Goal: Task Accomplishment & Management: Manage account settings

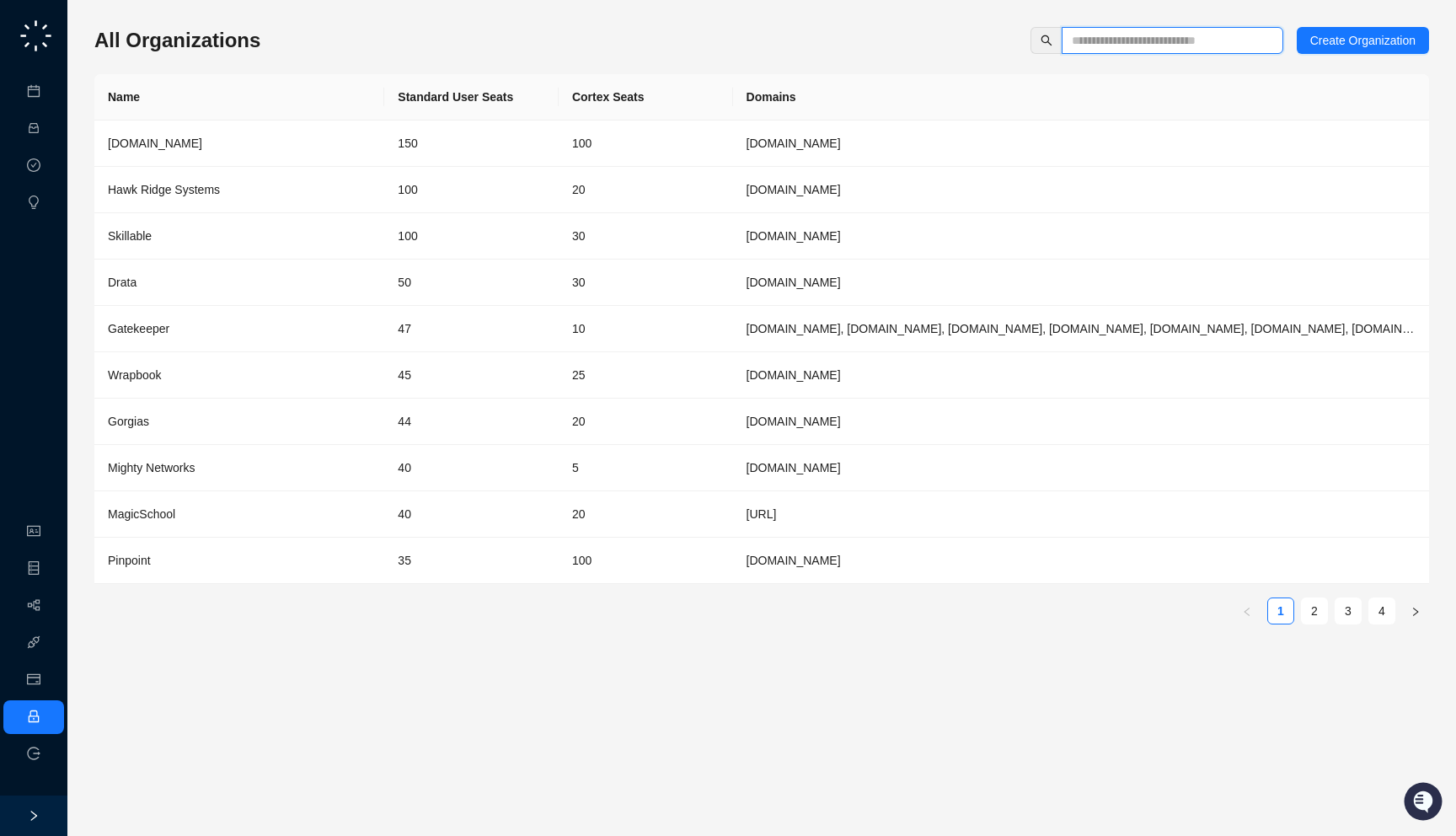
click at [1084, 36] on input "text" at bounding box center [1166, 40] width 188 height 19
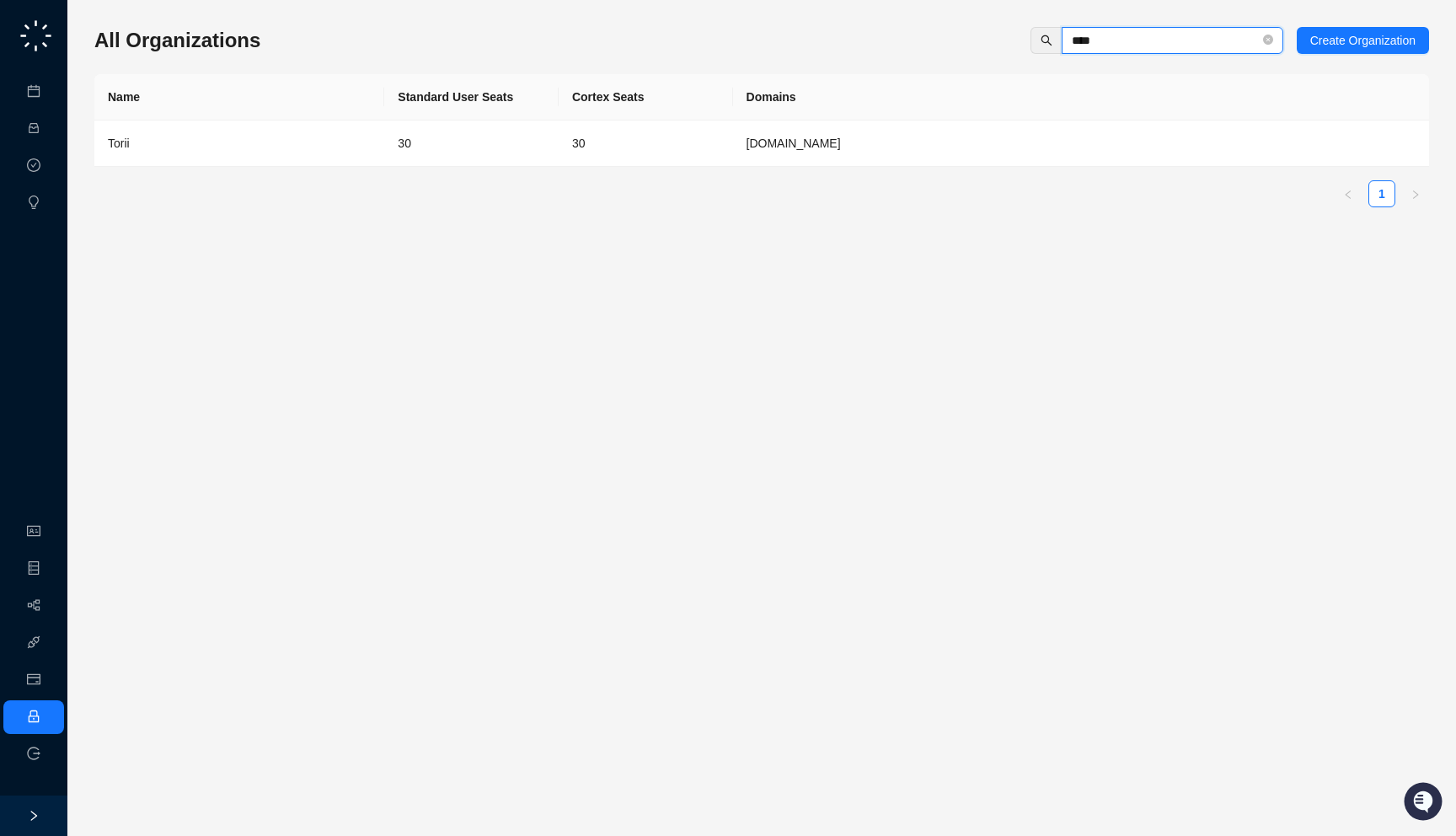
type input "****"
click at [706, 130] on td "30" at bounding box center [646, 143] width 174 height 46
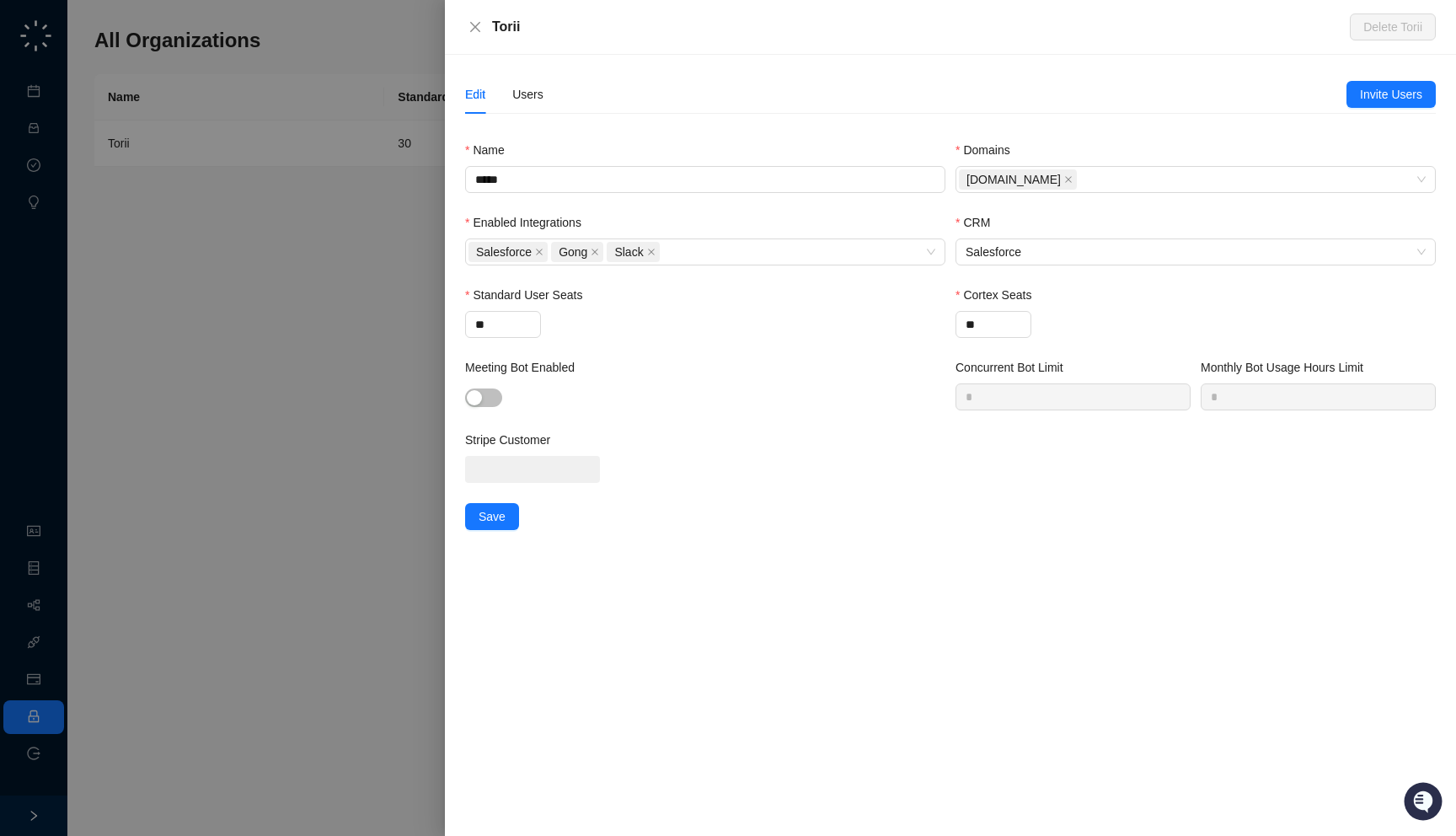
click at [546, 95] on div "Edit Users" at bounding box center [906, 95] width 881 height 39
click at [525, 95] on div "Users" at bounding box center [527, 94] width 31 height 19
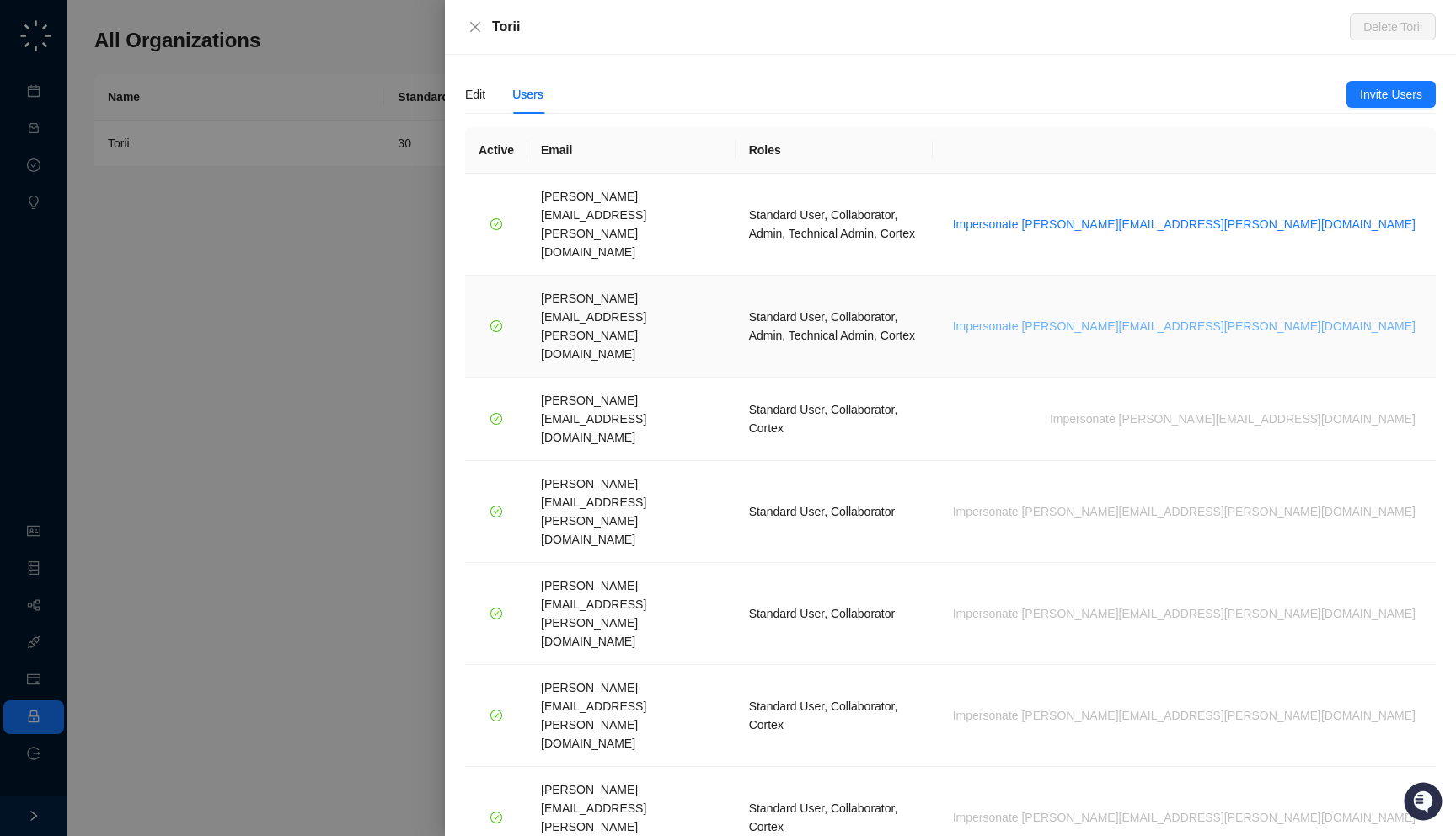
click at [1291, 317] on span "Impersonate steven.jabkiewicz@toriihq.com" at bounding box center [1184, 326] width 463 height 19
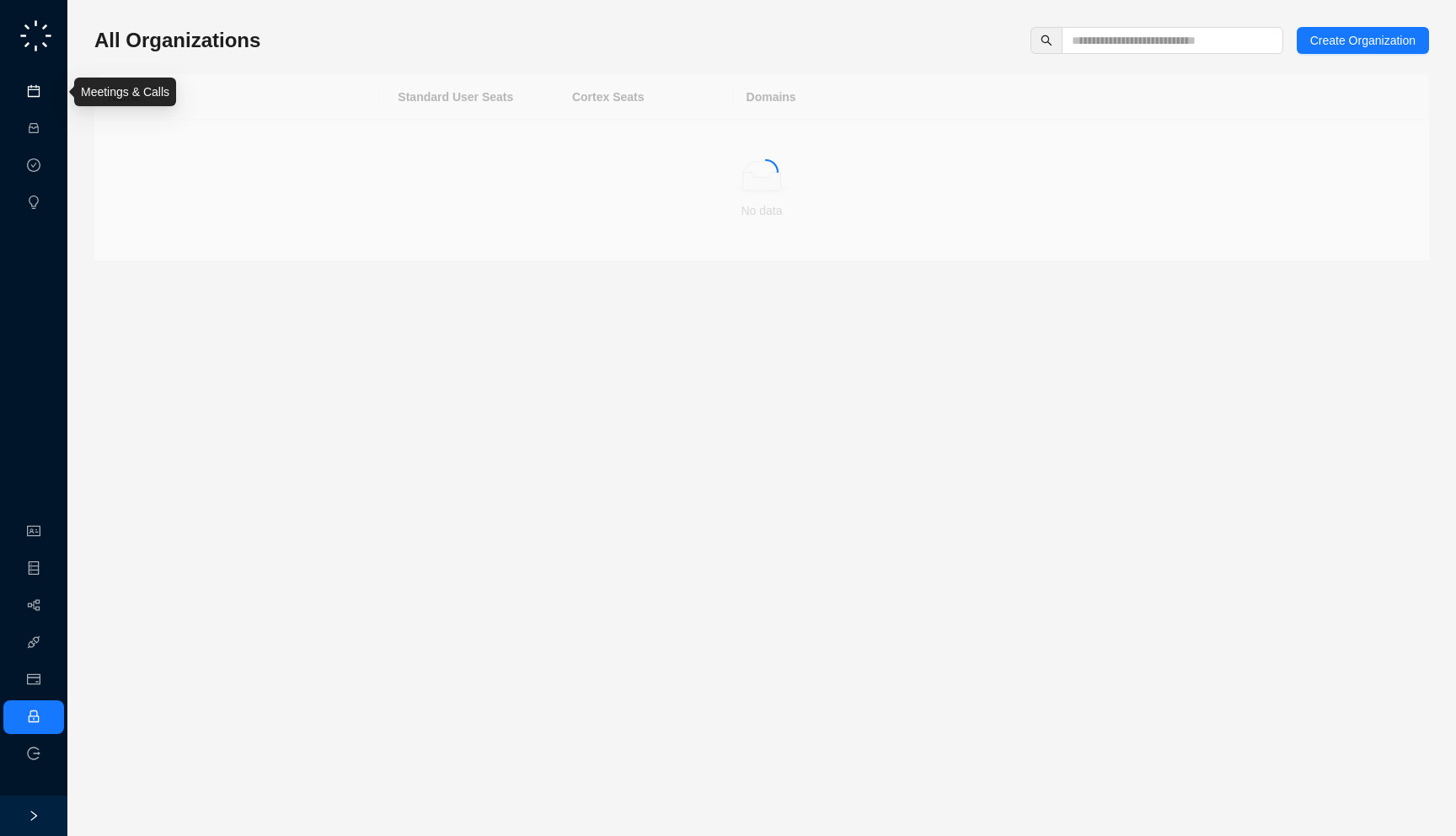
click at [50, 94] on link "Meetings & Calls" at bounding box center [93, 91] width 88 height 13
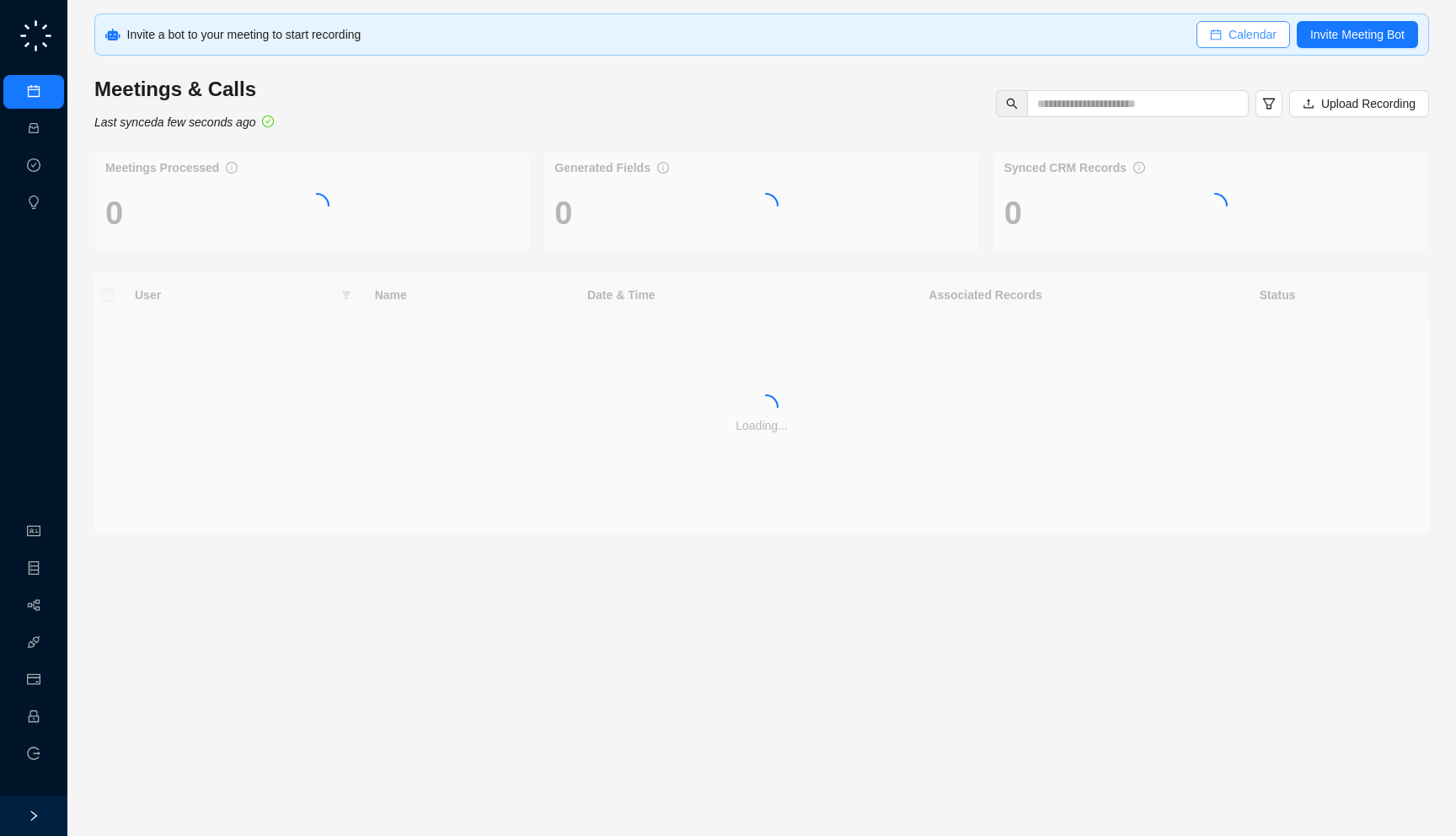
click at [1261, 38] on span "Calendar" at bounding box center [1253, 35] width 48 height 19
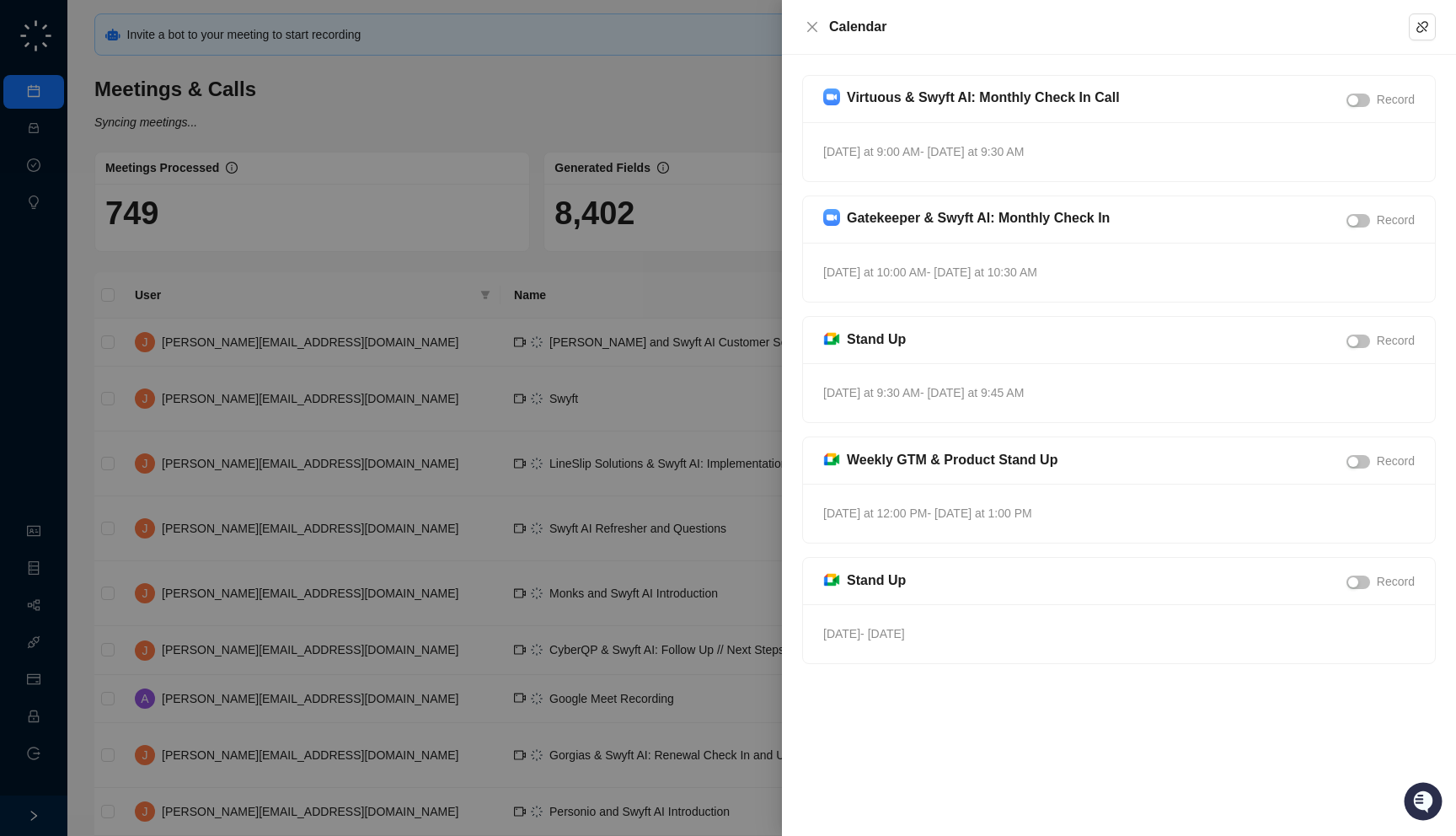
click at [671, 197] on div at bounding box center [728, 418] width 1456 height 836
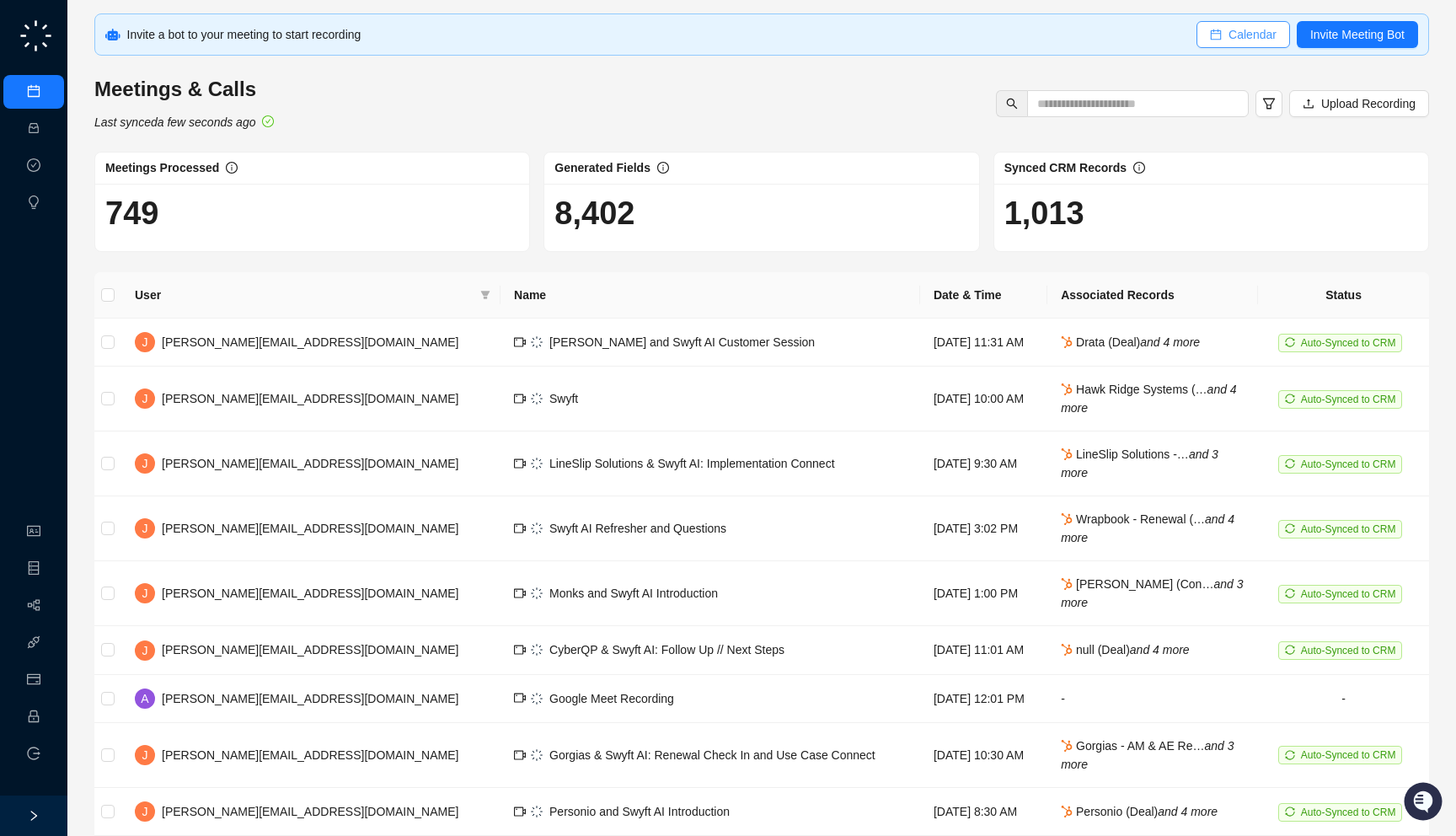
click at [1221, 28] on button "Calendar" at bounding box center [1244, 35] width 94 height 27
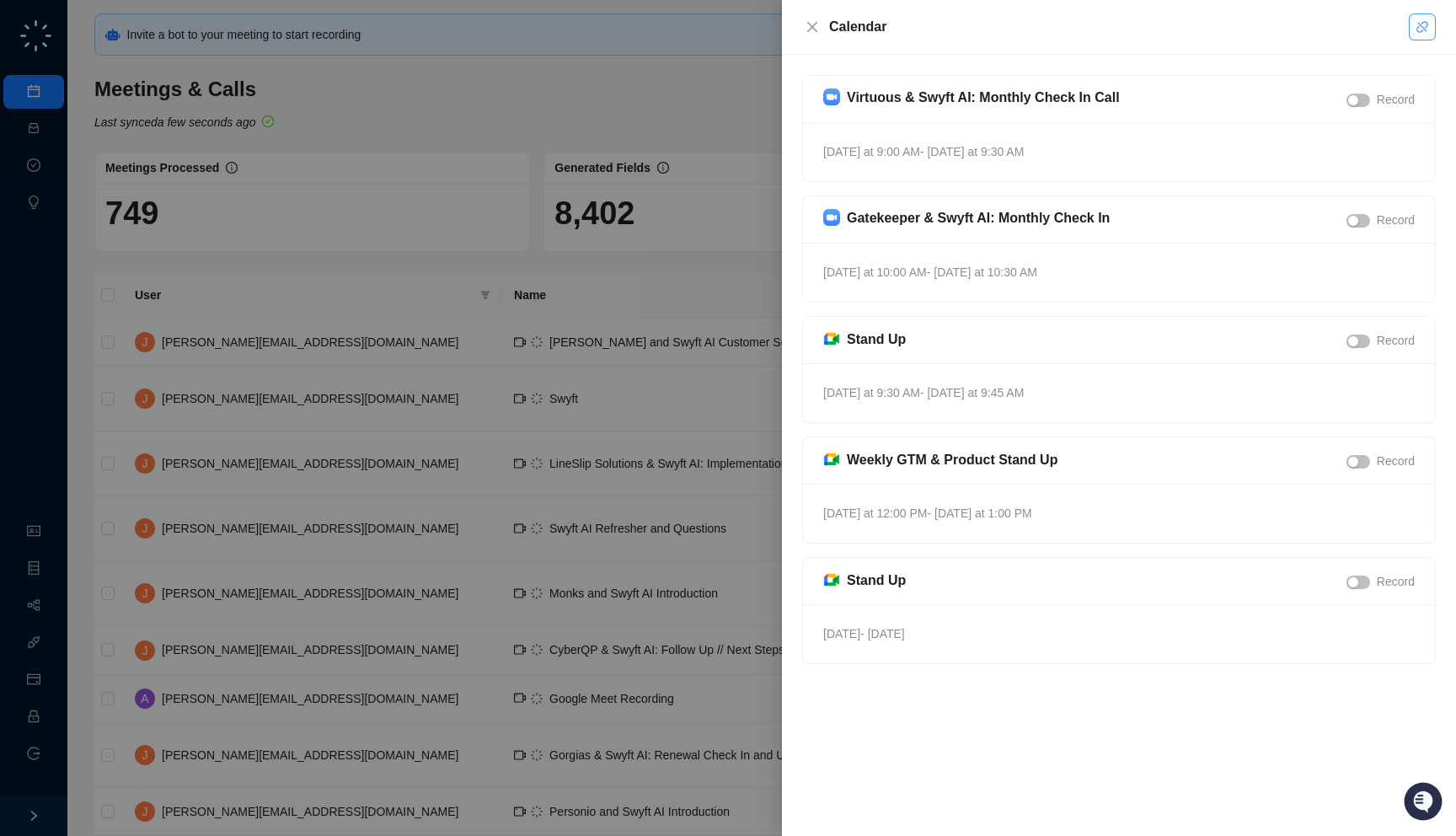
click at [1417, 29] on icon "disconnect" at bounding box center [1422, 27] width 13 height 13
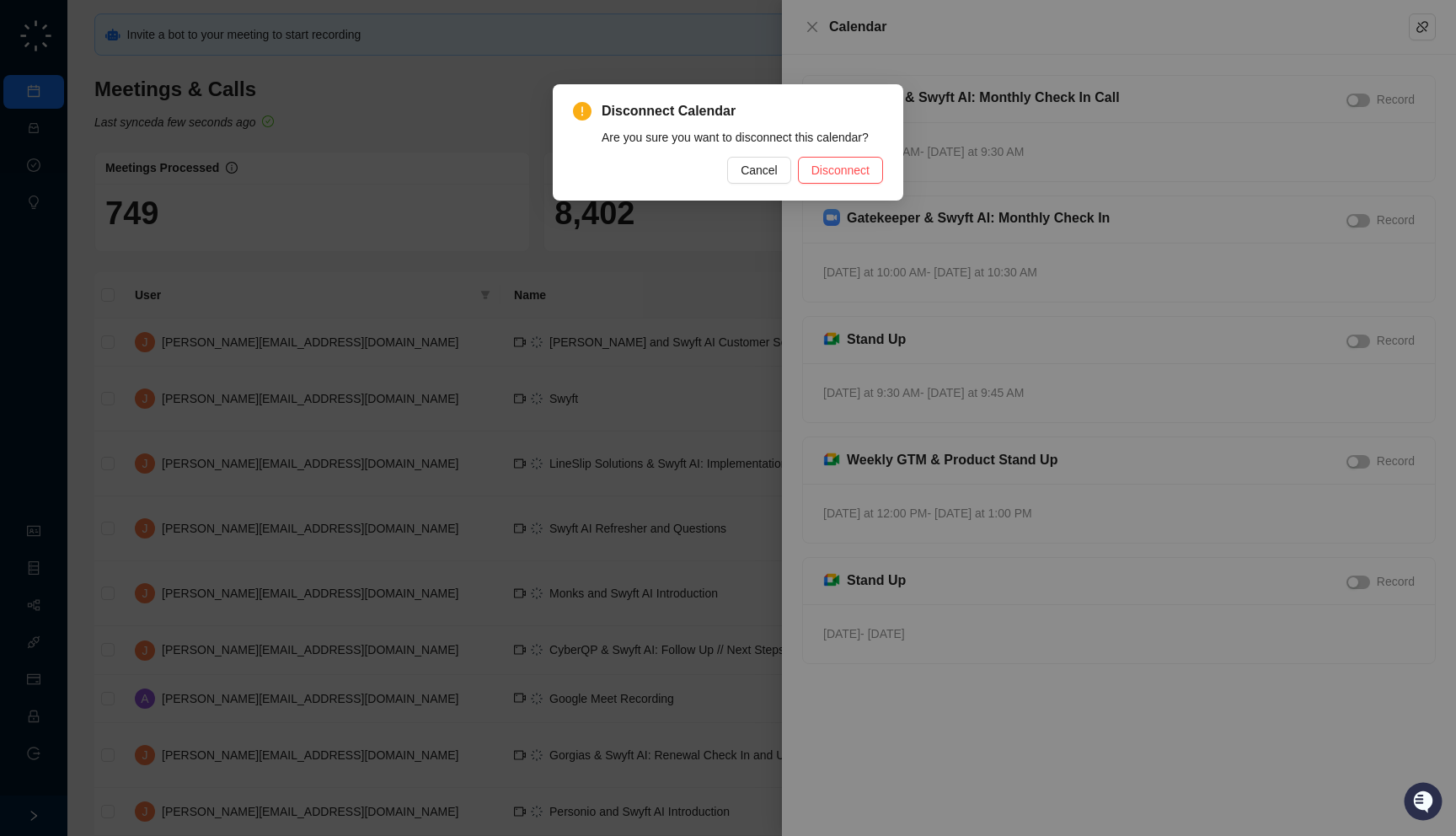
click at [838, 151] on div "Disconnect Calendar Are you sure you want to disconnect this calendar? Cancel D…" at bounding box center [728, 142] width 310 height 82
click at [838, 172] on span "Disconnect" at bounding box center [840, 170] width 58 height 19
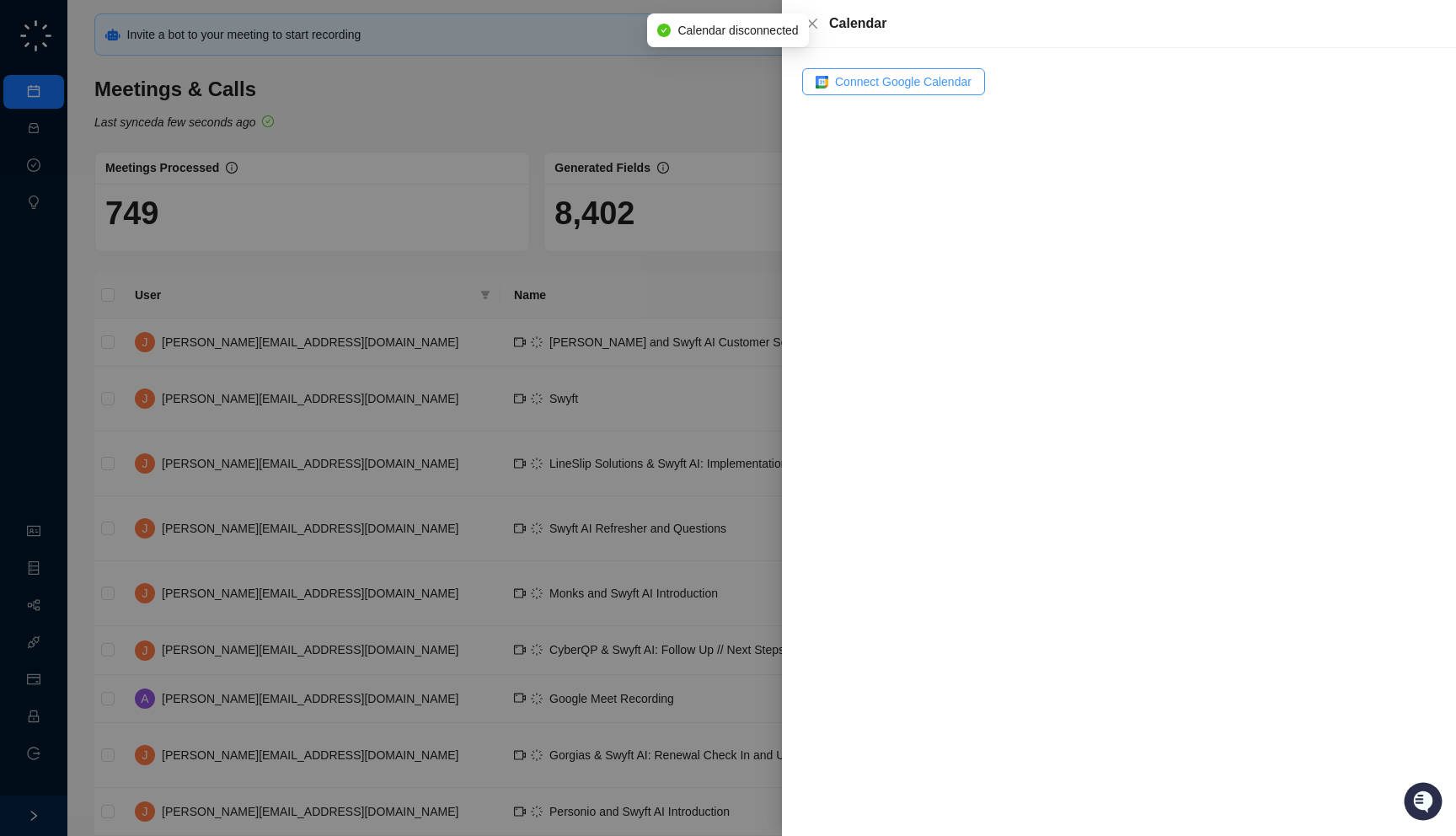
click at [888, 90] on span "Connect Google Calendar" at bounding box center [903, 81] width 136 height 19
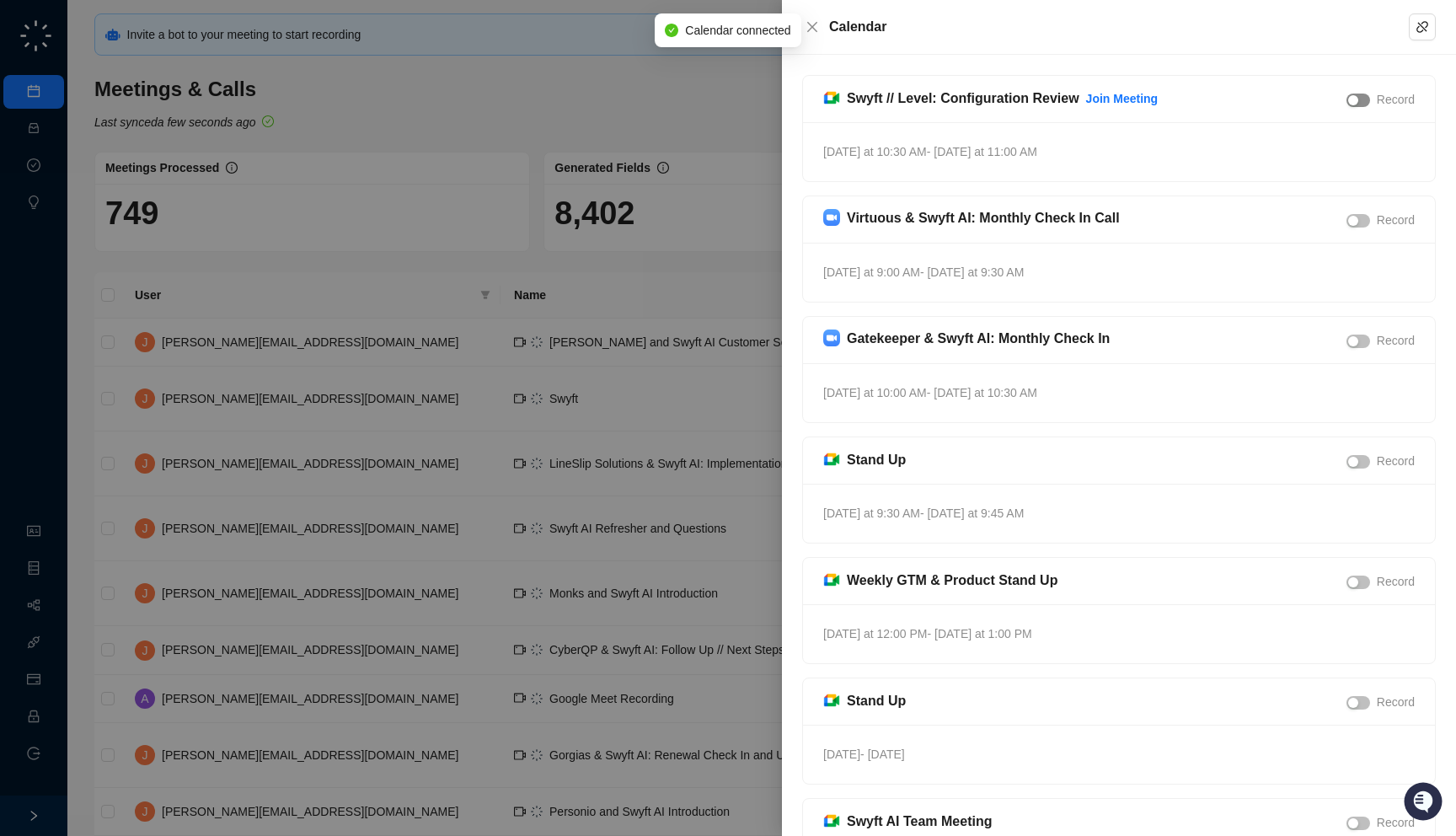
click at [1363, 96] on span "button" at bounding box center [1358, 100] width 24 height 13
drag, startPoint x: 1061, startPoint y: 148, endPoint x: 1121, endPoint y: 165, distance: 62.4
click at [1121, 165] on div "[DATE] at 10:30 AM - [DATE] at 11:00 AM" at bounding box center [1119, 151] width 632 height 59
click at [638, 215] on div at bounding box center [728, 418] width 1456 height 836
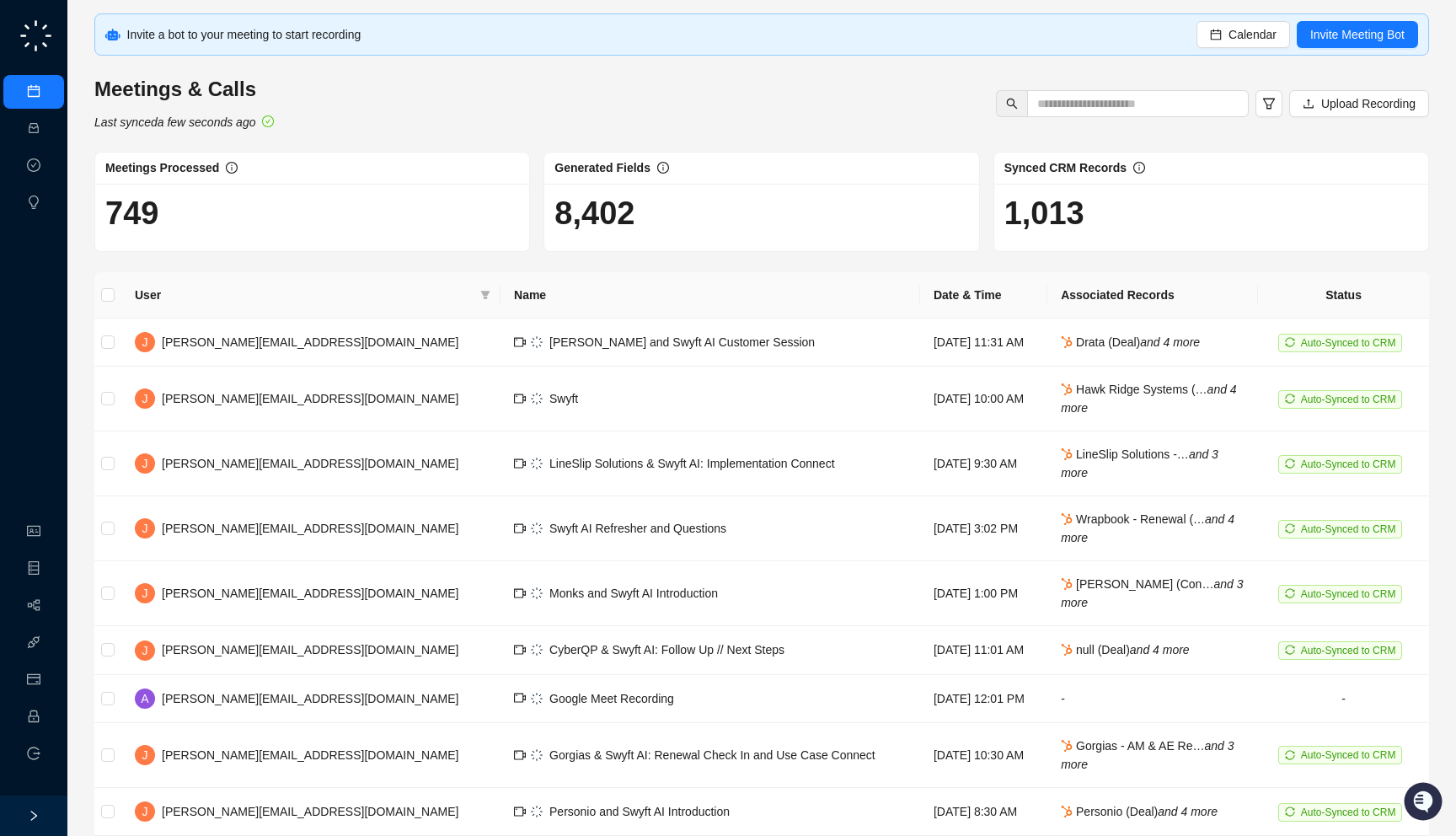
drag, startPoint x: 257, startPoint y: 240, endPoint x: 203, endPoint y: 221, distance: 57.2
click at [203, 221] on div "749" at bounding box center [312, 218] width 434 height 67
drag, startPoint x: 216, startPoint y: 226, endPoint x: 234, endPoint y: 225, distance: 18.0
click at [234, 225] on h1 "749" at bounding box center [312, 213] width 414 height 39
click at [1242, 35] on span "Calendar" at bounding box center [1253, 35] width 48 height 19
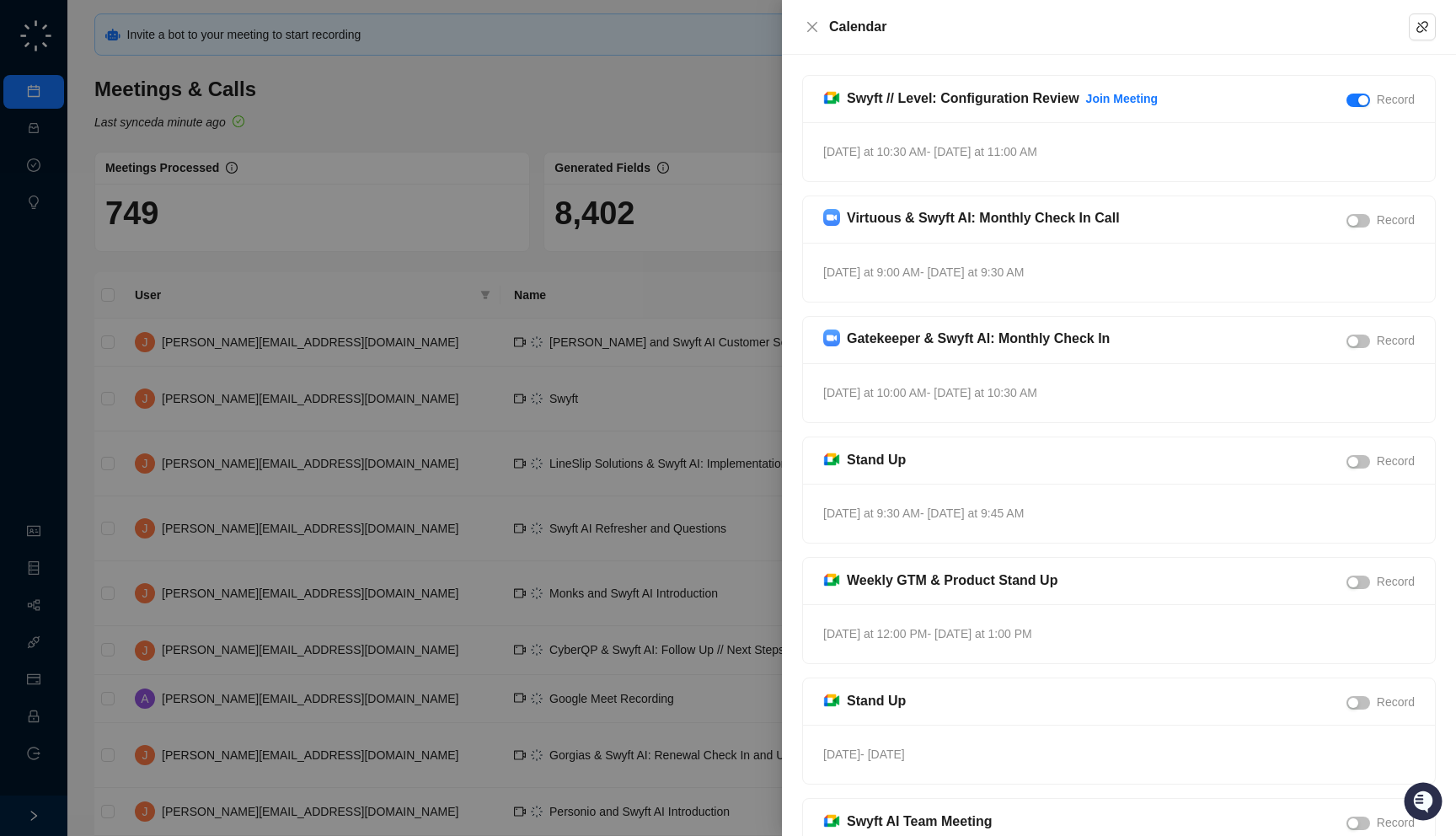
click at [525, 240] on div at bounding box center [728, 418] width 1456 height 836
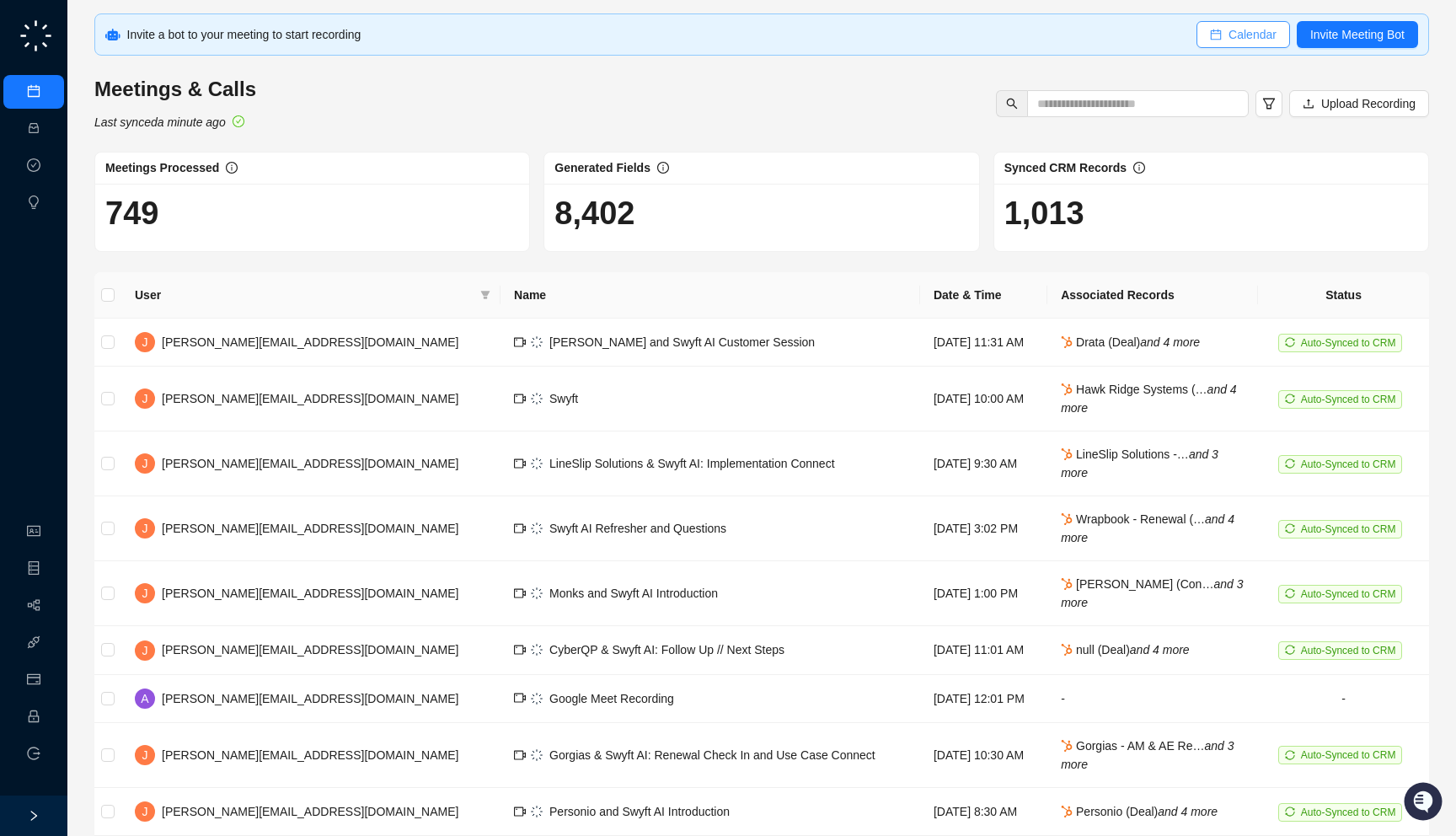
click at [1230, 30] on span "Calendar" at bounding box center [1253, 35] width 48 height 19
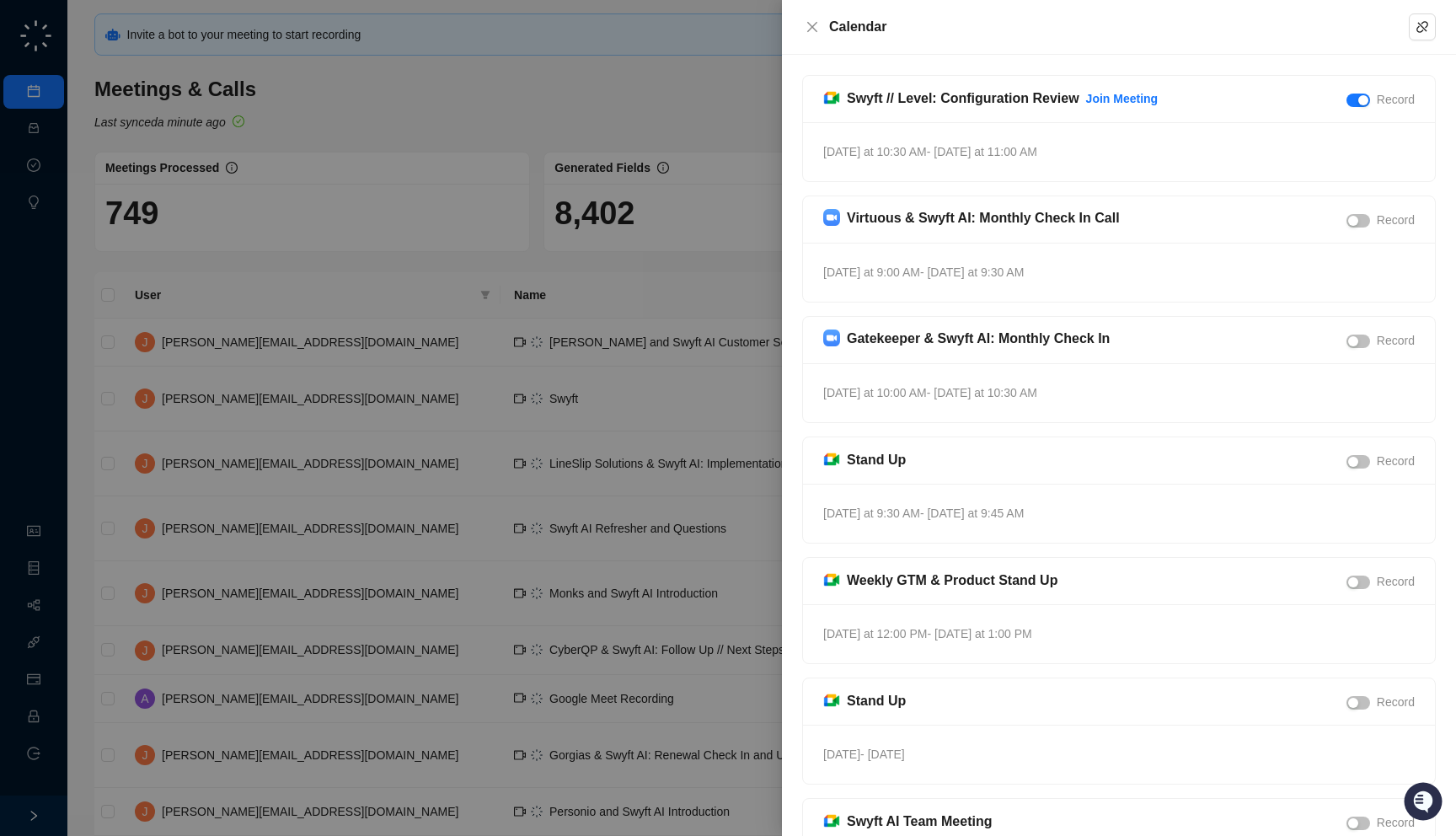
click at [1075, 154] on div "[DATE] at 10:30 AM - [DATE] at 11:00 AM" at bounding box center [1119, 151] width 632 height 59
click at [694, 199] on div at bounding box center [728, 418] width 1456 height 836
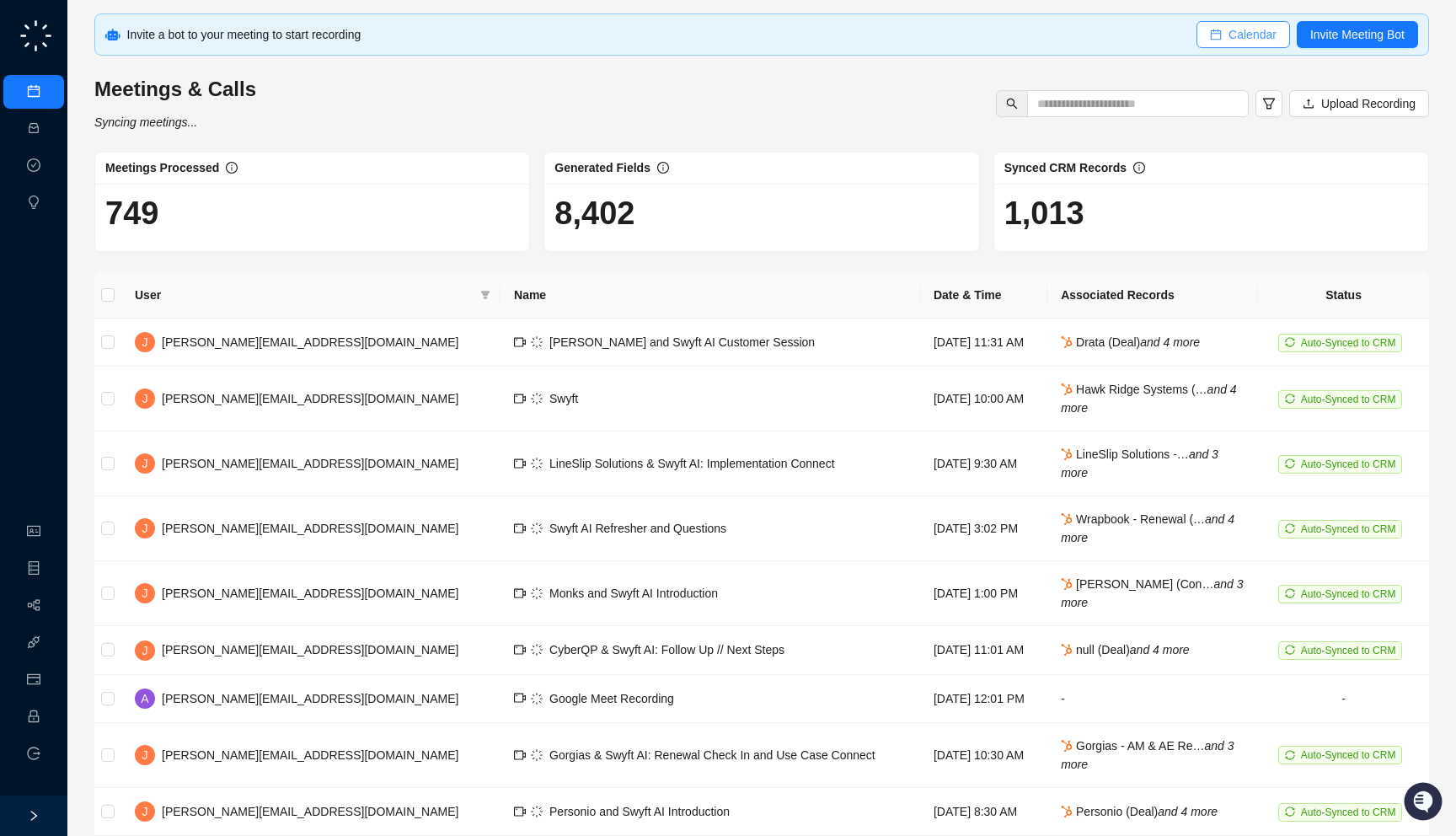
click at [1260, 34] on span "Calendar" at bounding box center [1253, 35] width 48 height 19
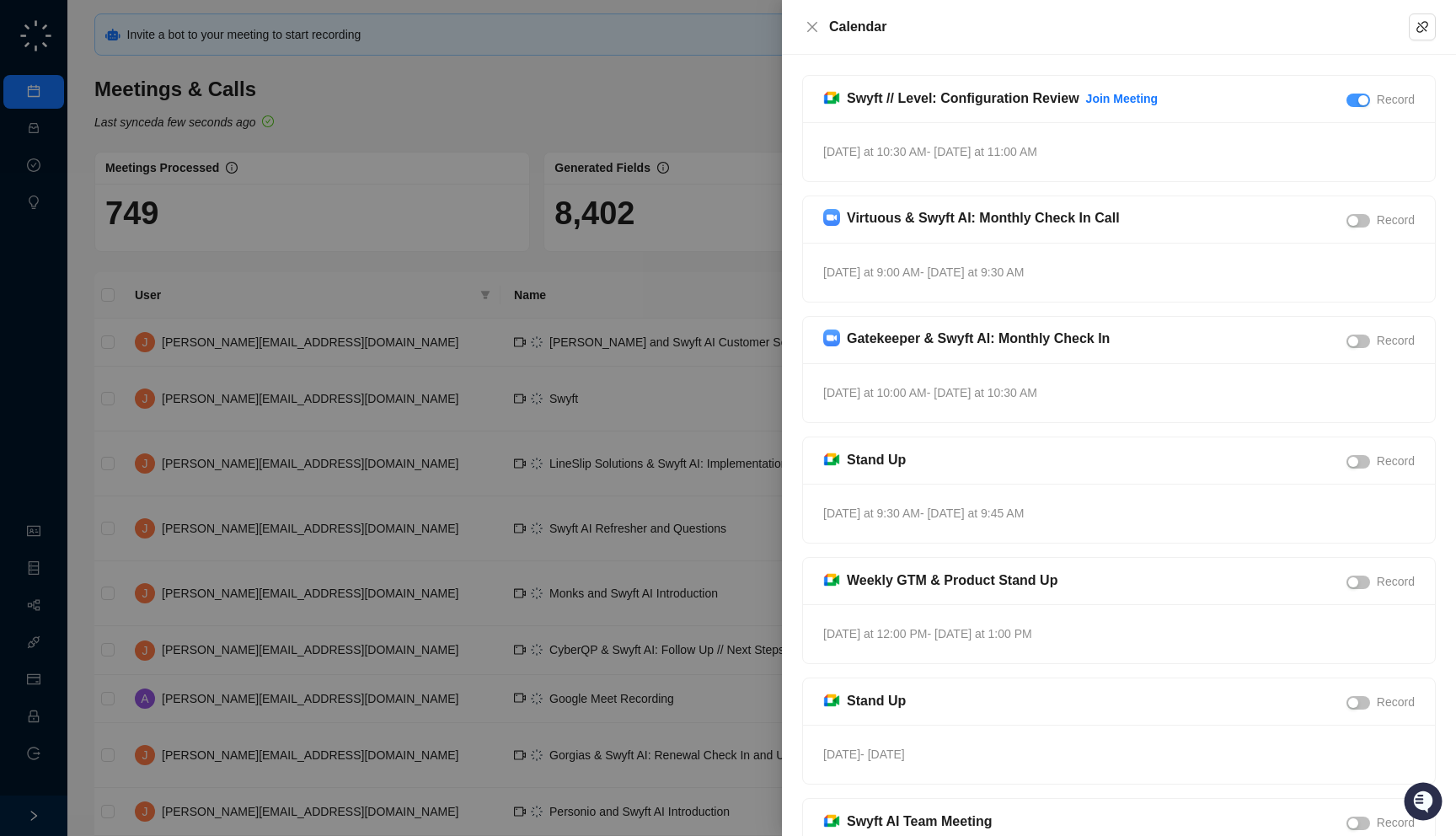
click at [1361, 97] on div "button" at bounding box center [1363, 100] width 10 height 10
click at [546, 207] on div at bounding box center [728, 418] width 1456 height 836
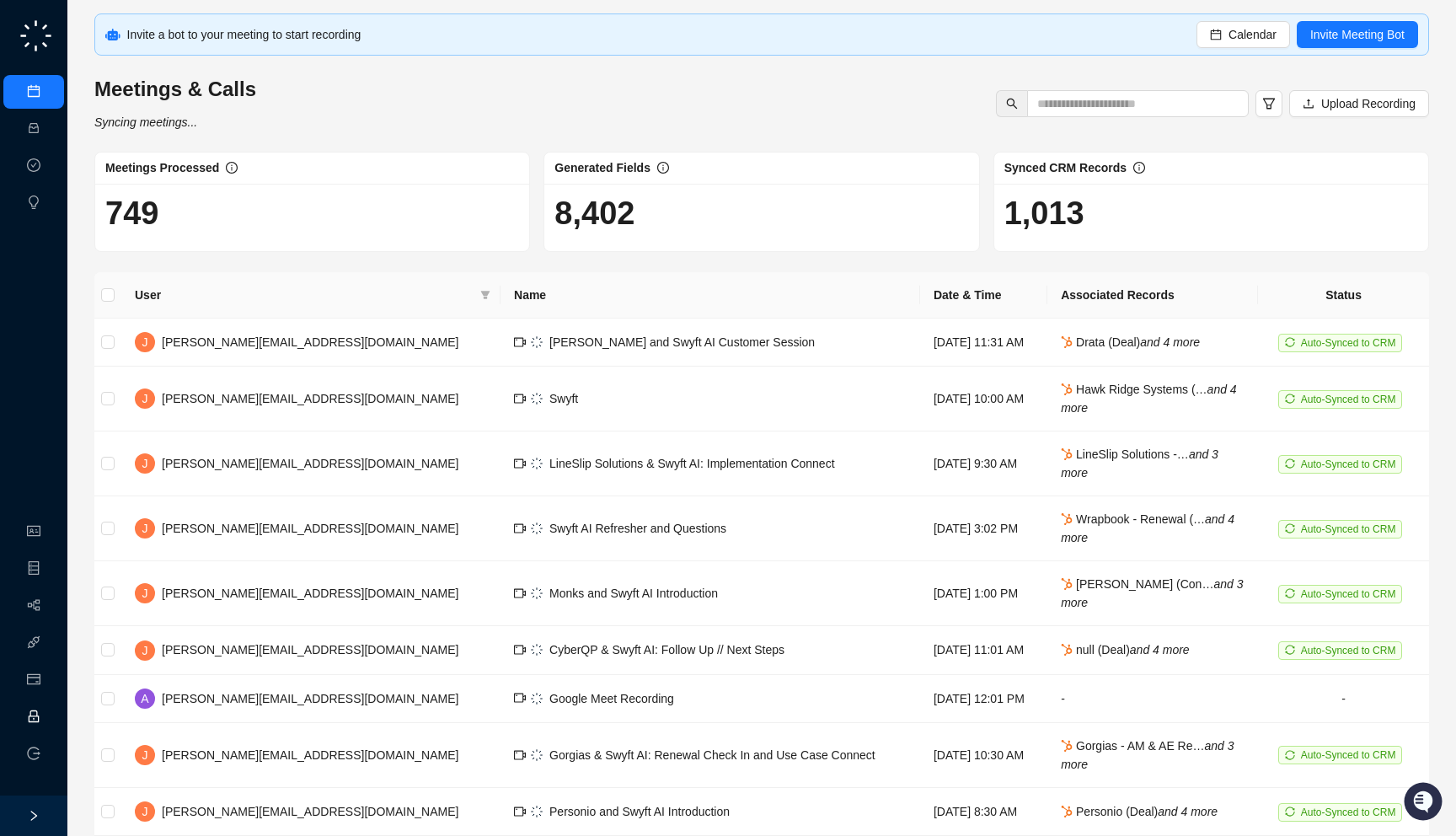
click at [49, 724] on link "Employee" at bounding box center [74, 717] width 52 height 13
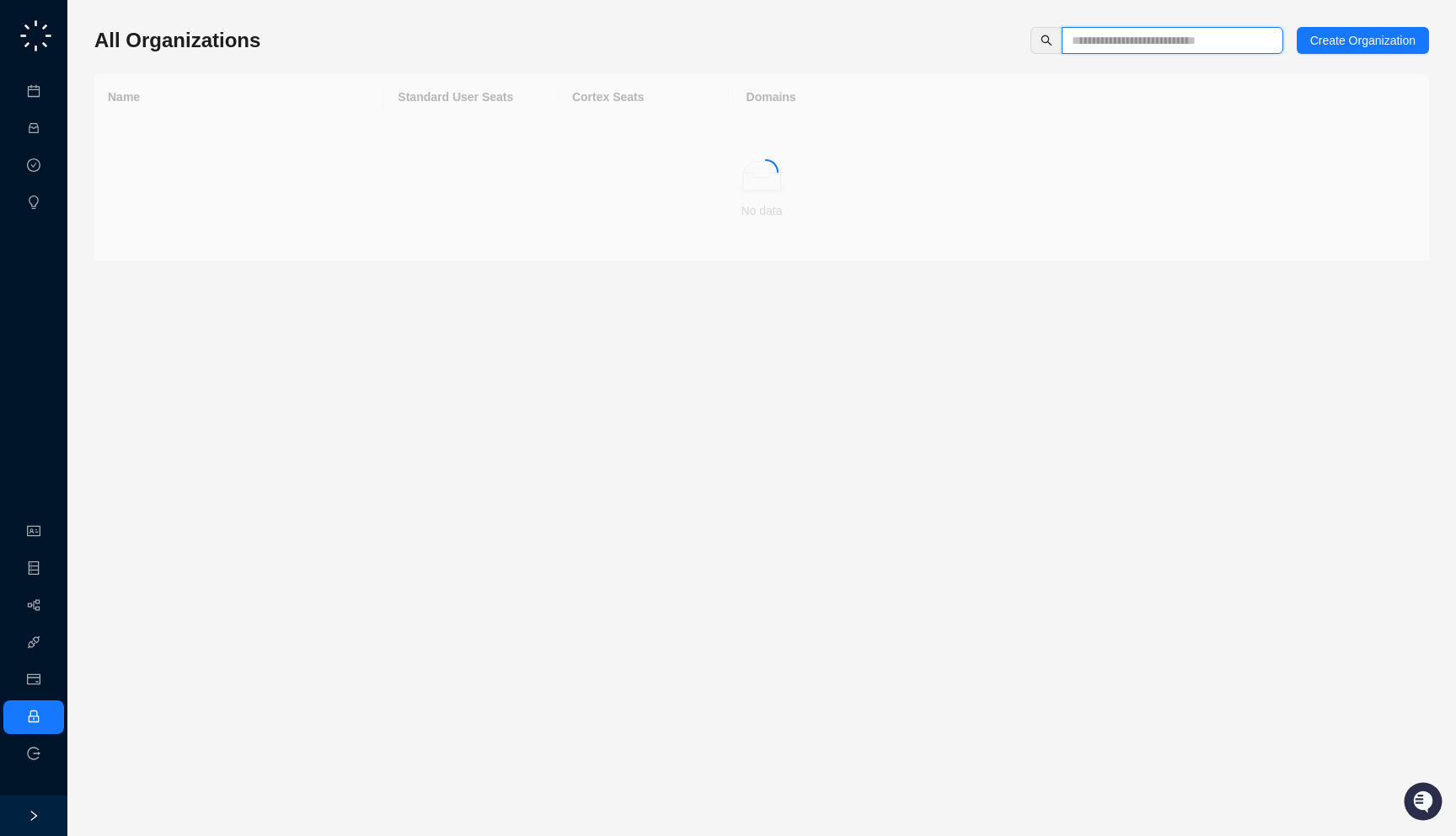
click at [1164, 42] on input "text" at bounding box center [1166, 40] width 188 height 19
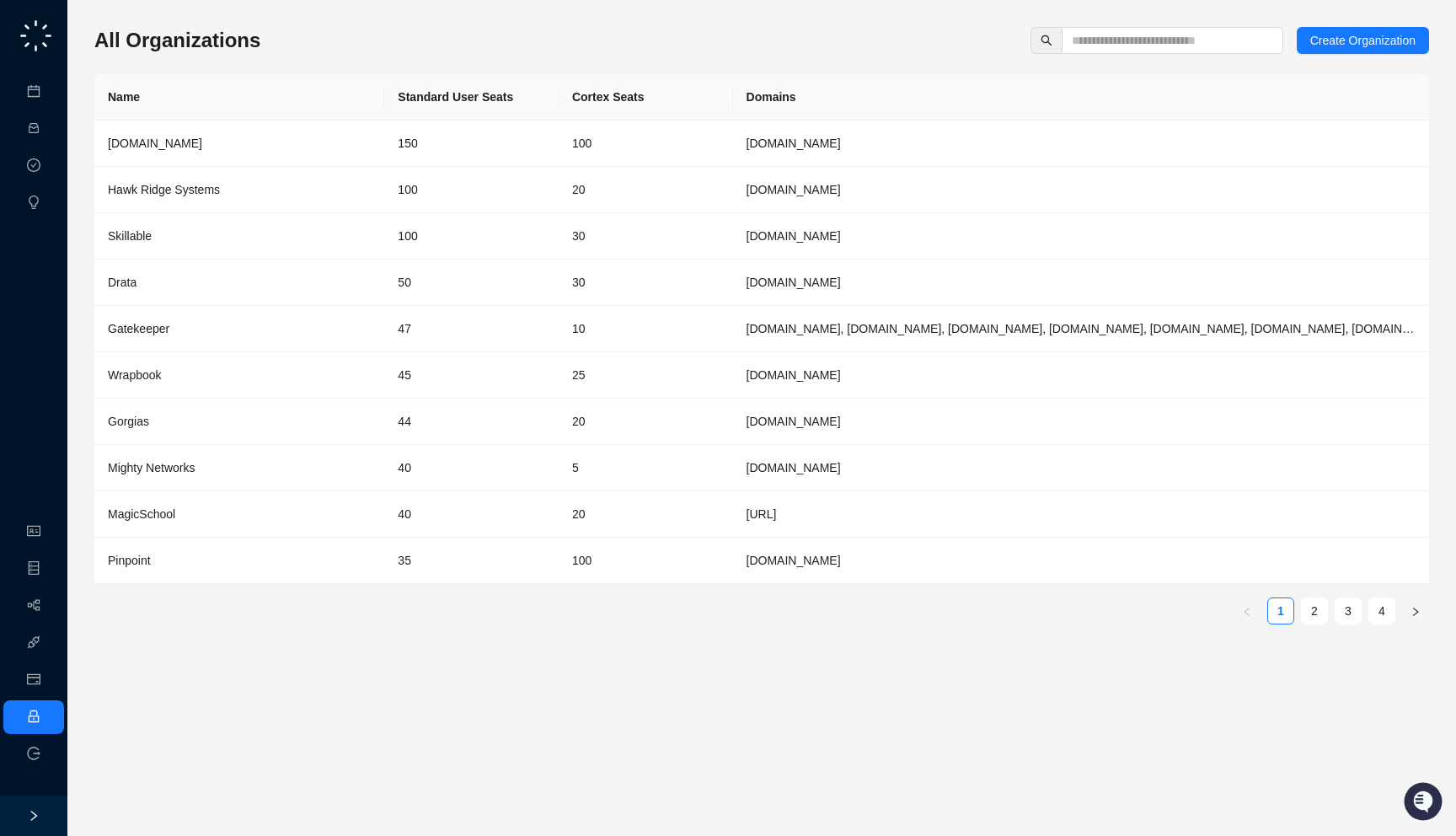
click at [860, 47] on div "All Organizations Create Organization" at bounding box center [762, 40] width 1335 height 27
click at [1158, 44] on input "text" at bounding box center [1166, 40] width 188 height 19
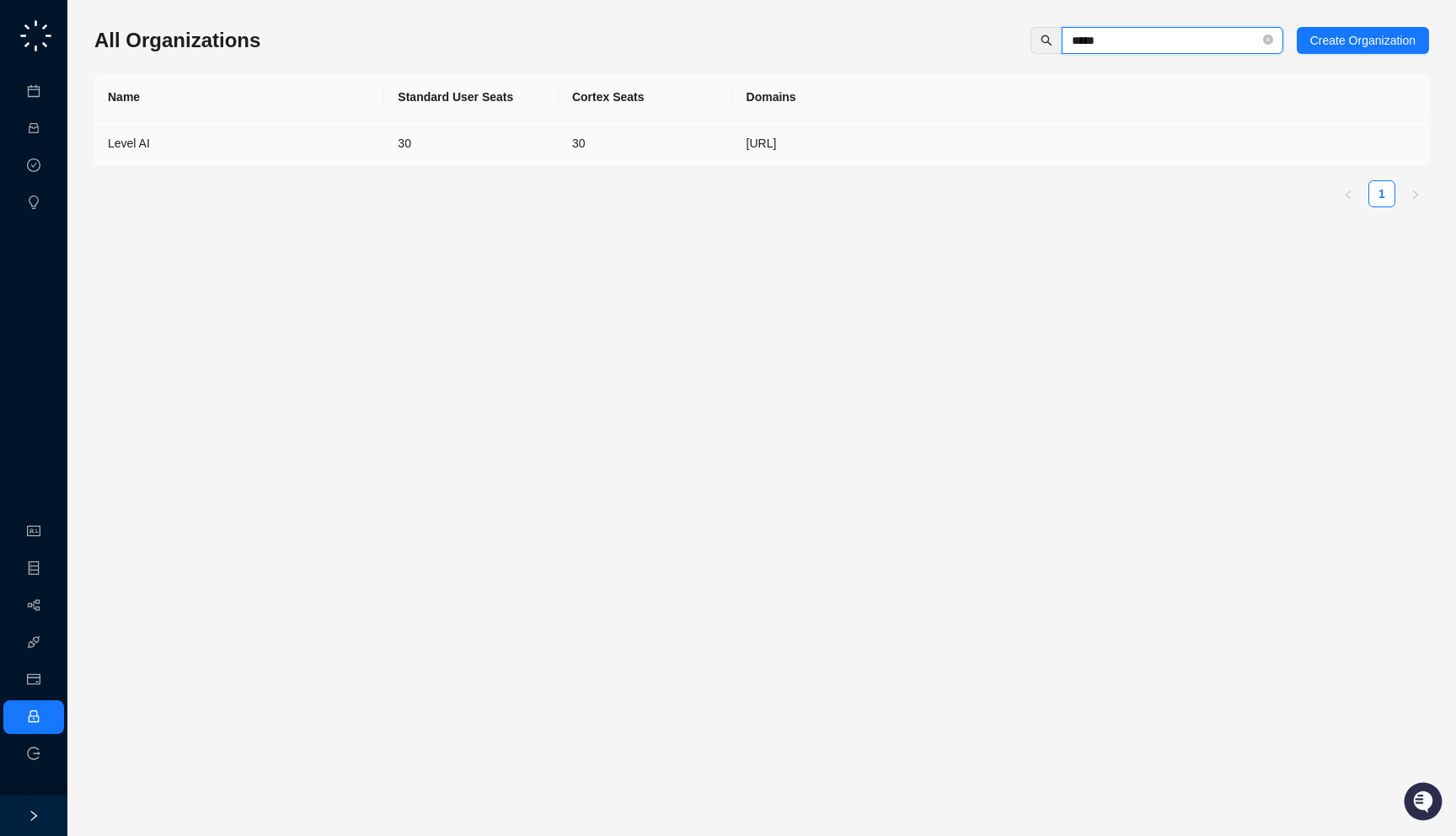
type input "*****"
click at [225, 148] on div "Level AI" at bounding box center [239, 142] width 263 height 19
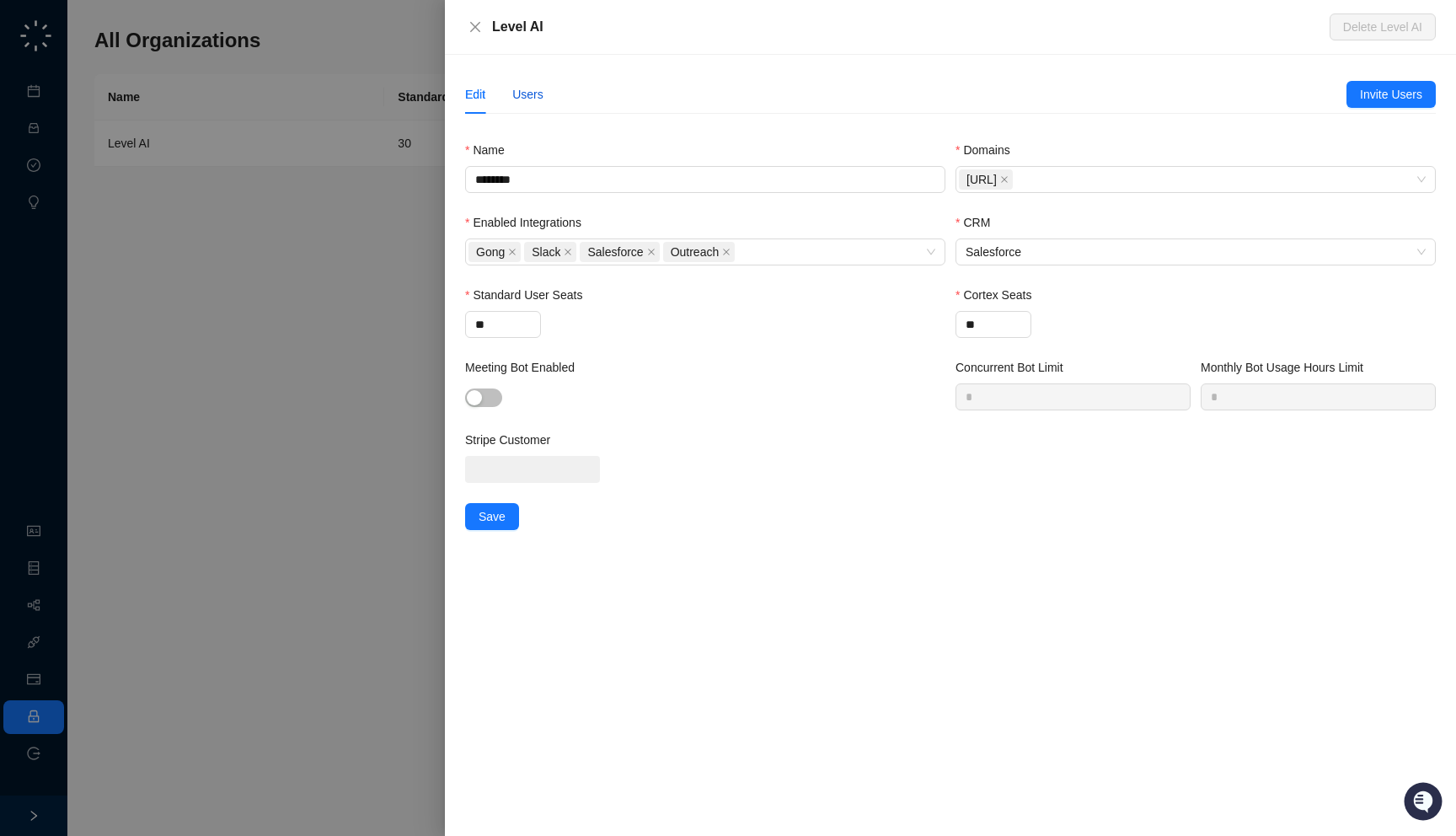
click at [540, 89] on div "Users" at bounding box center [527, 94] width 31 height 19
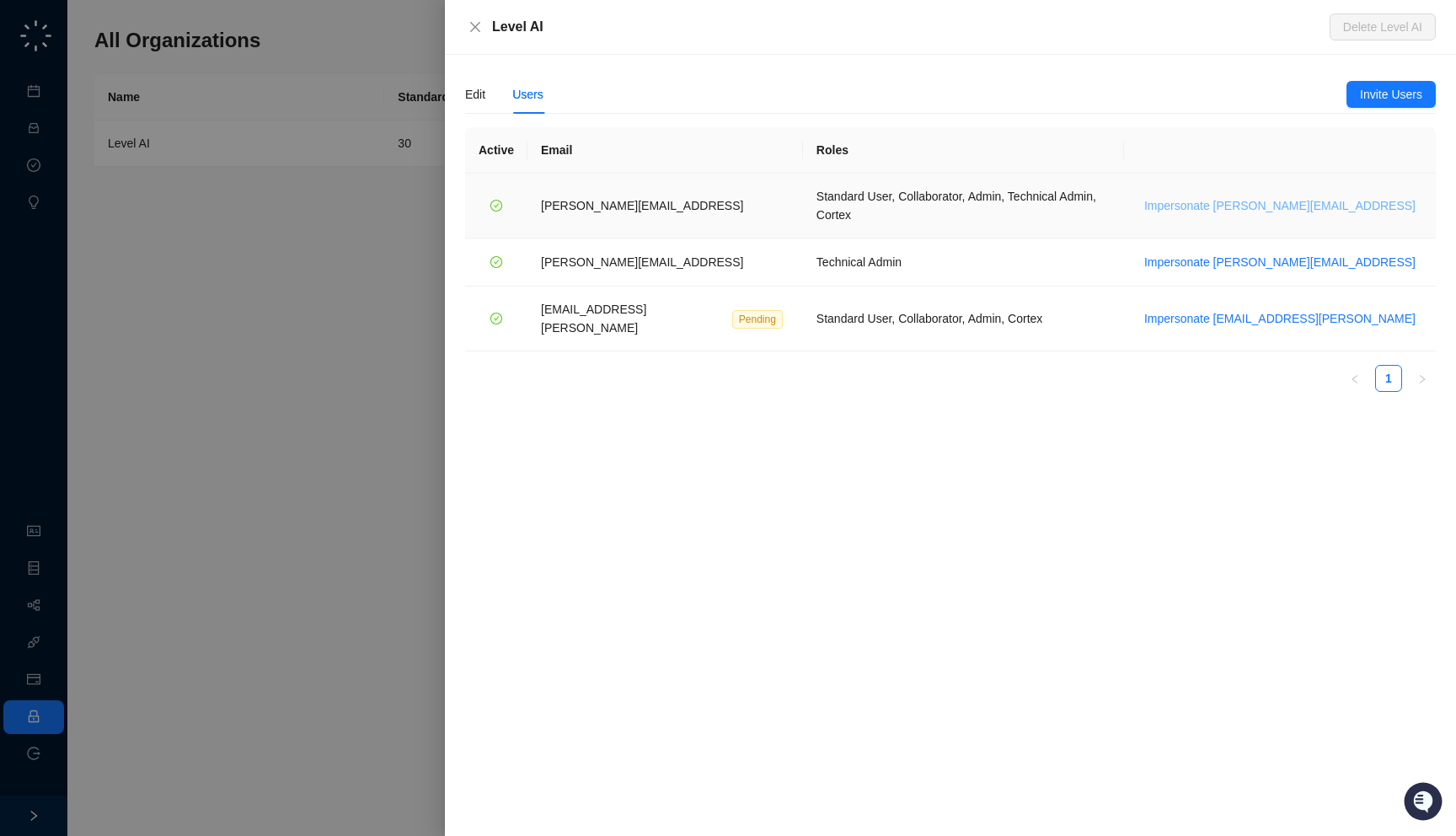
click at [1328, 196] on span "Impersonate [PERSON_NAME][EMAIL_ADDRESS]" at bounding box center [1280, 205] width 272 height 19
